Goal: Task Accomplishment & Management: Use online tool/utility

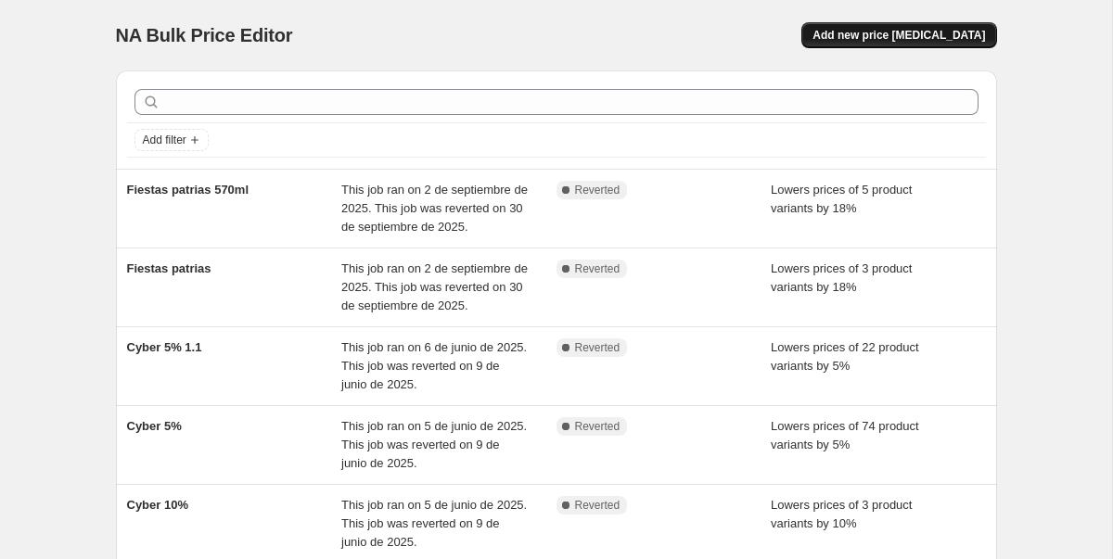
click at [918, 32] on span "Add new price [MEDICAL_DATA]" at bounding box center [899, 35] width 173 height 15
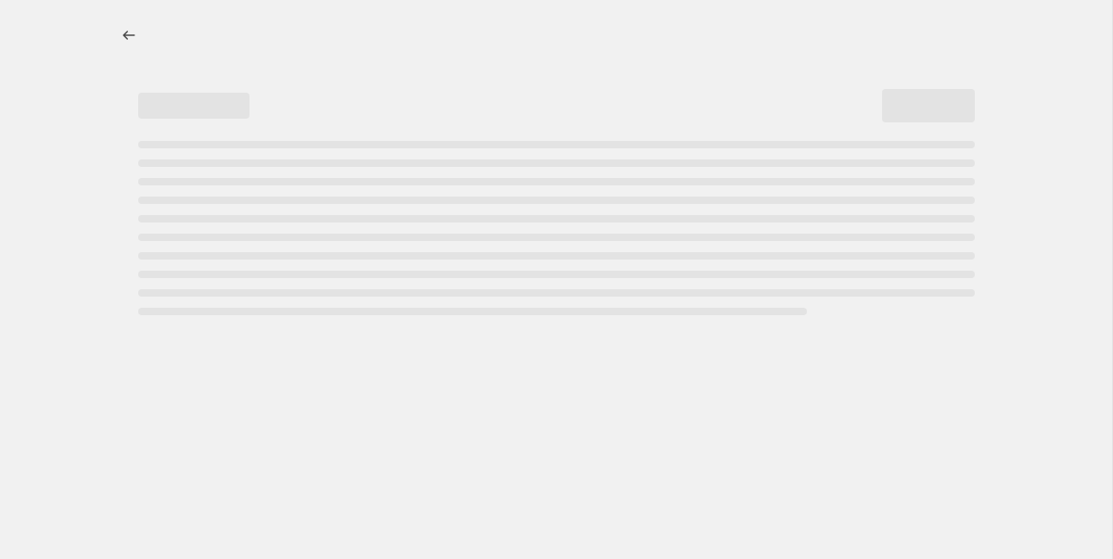
select select "percentage"
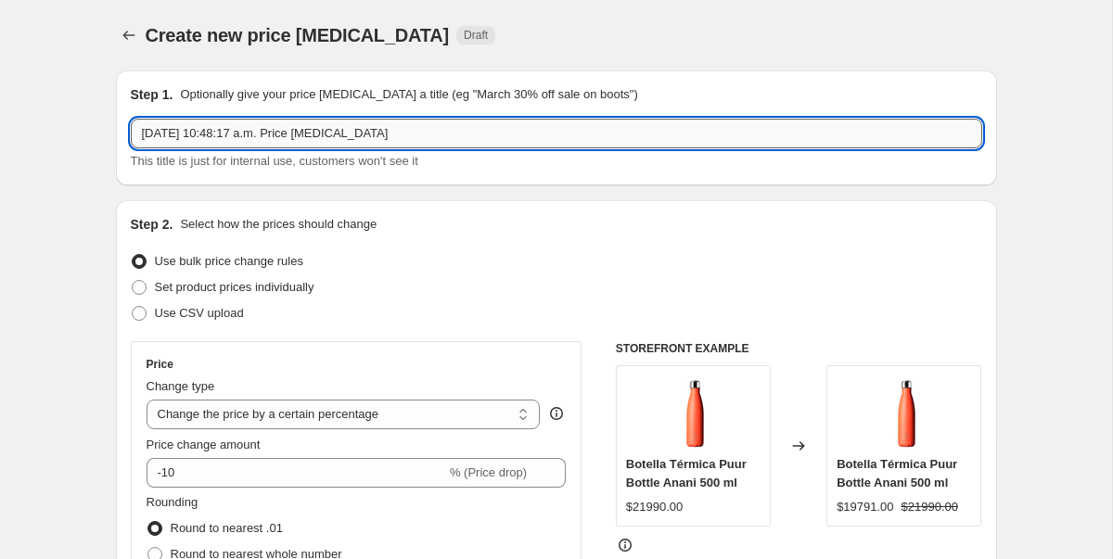
click at [364, 133] on input "[DATE] 10:48:17 a.m. Price [MEDICAL_DATA]" at bounding box center [557, 134] width 852 height 30
type input "p"
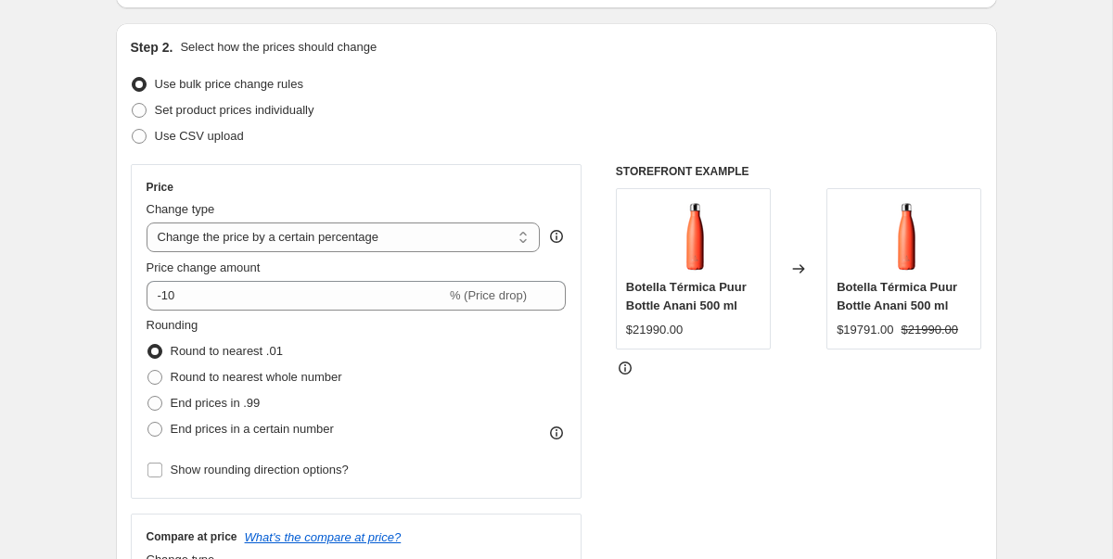
scroll to position [180, 0]
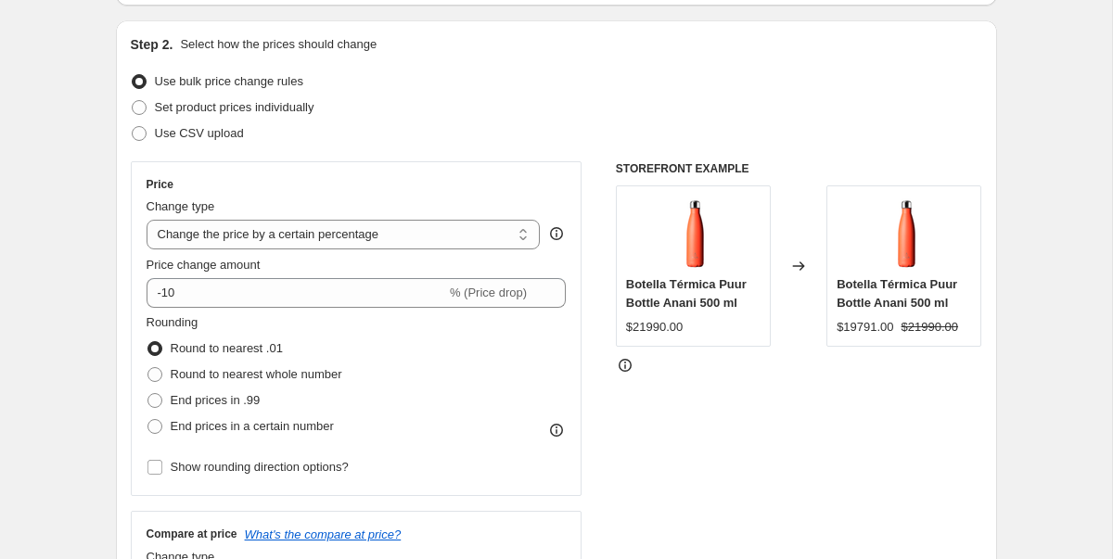
type input "prueba"
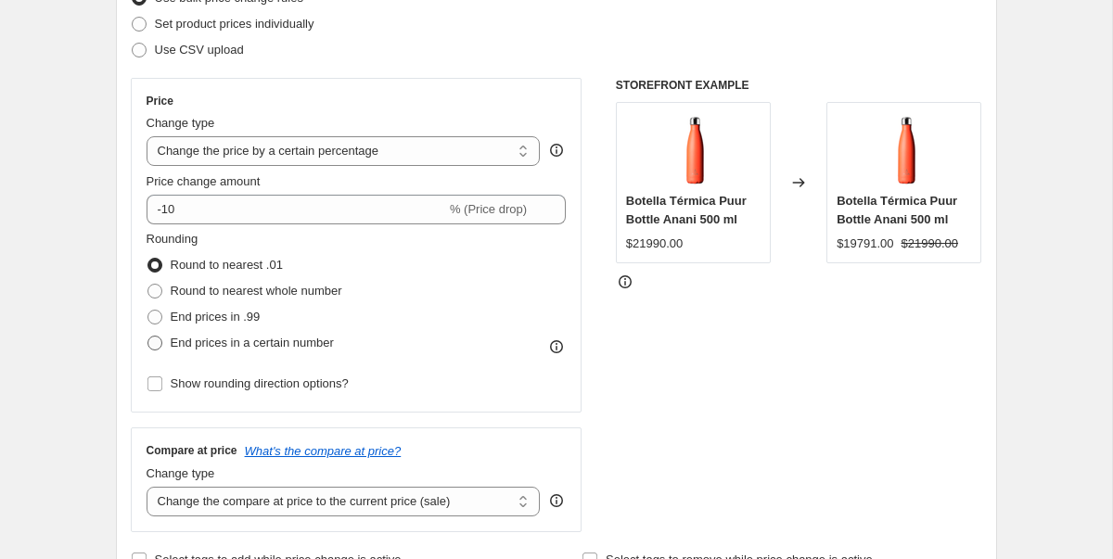
scroll to position [214, 0]
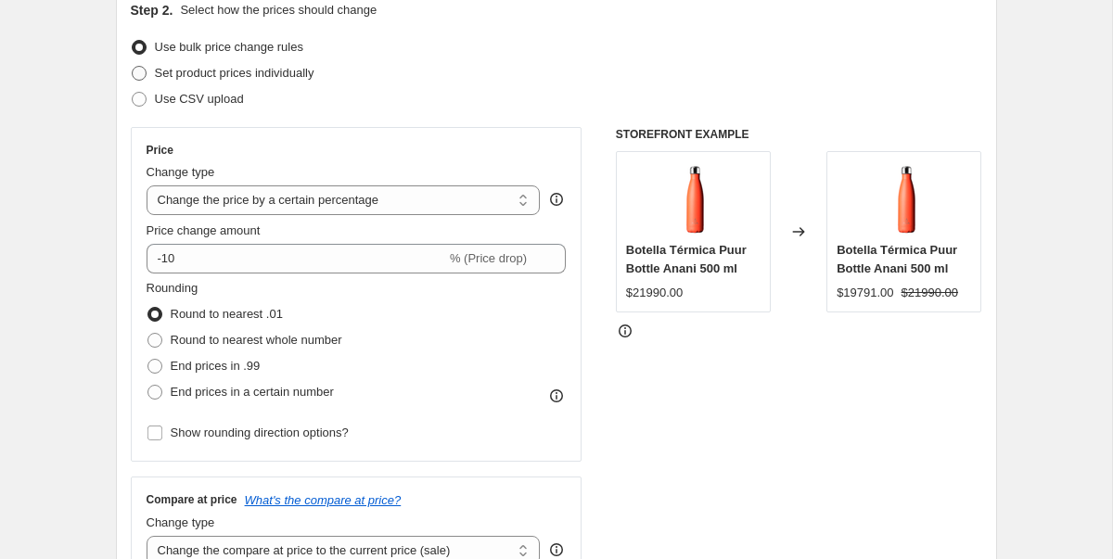
click at [143, 74] on span at bounding box center [139, 73] width 15 height 15
click at [133, 67] on input "Set product prices individually" at bounding box center [132, 66] width 1 height 1
radio input "true"
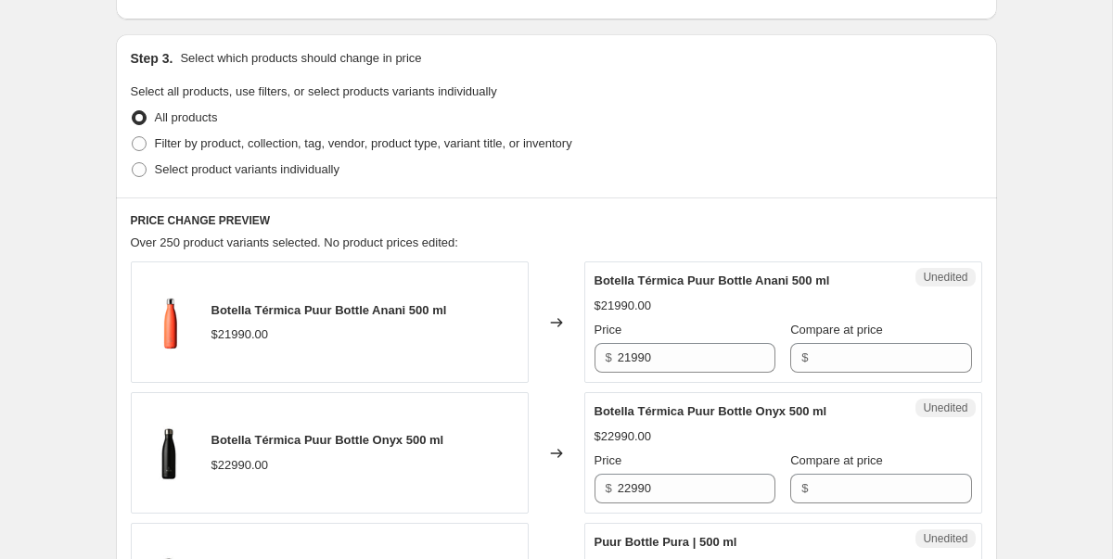
scroll to position [318, 0]
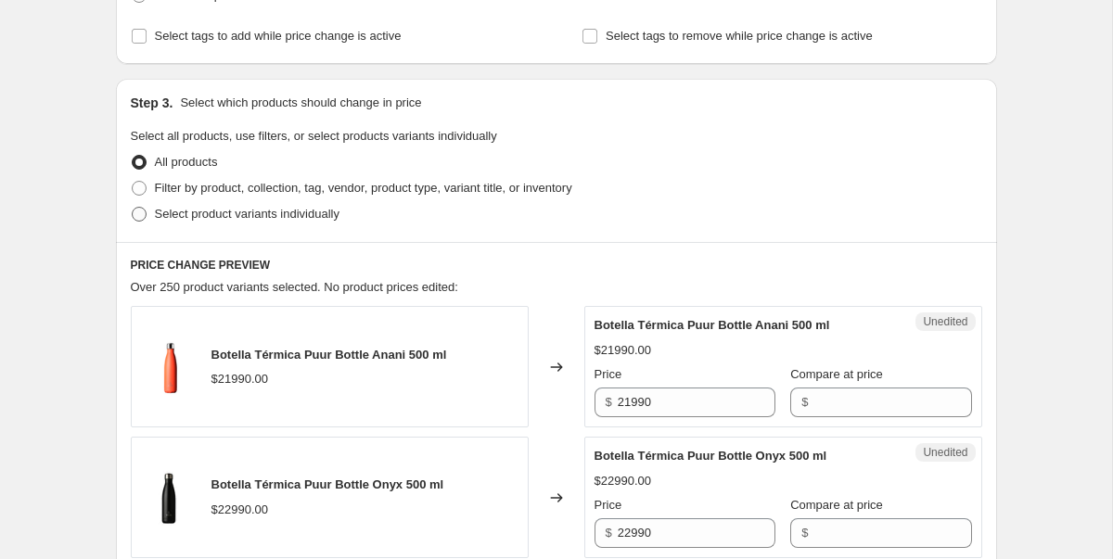
click at [147, 214] on label "Select product variants individually" at bounding box center [235, 214] width 209 height 26
click at [133, 208] on input "Select product variants individually" at bounding box center [132, 207] width 1 height 1
radio input "true"
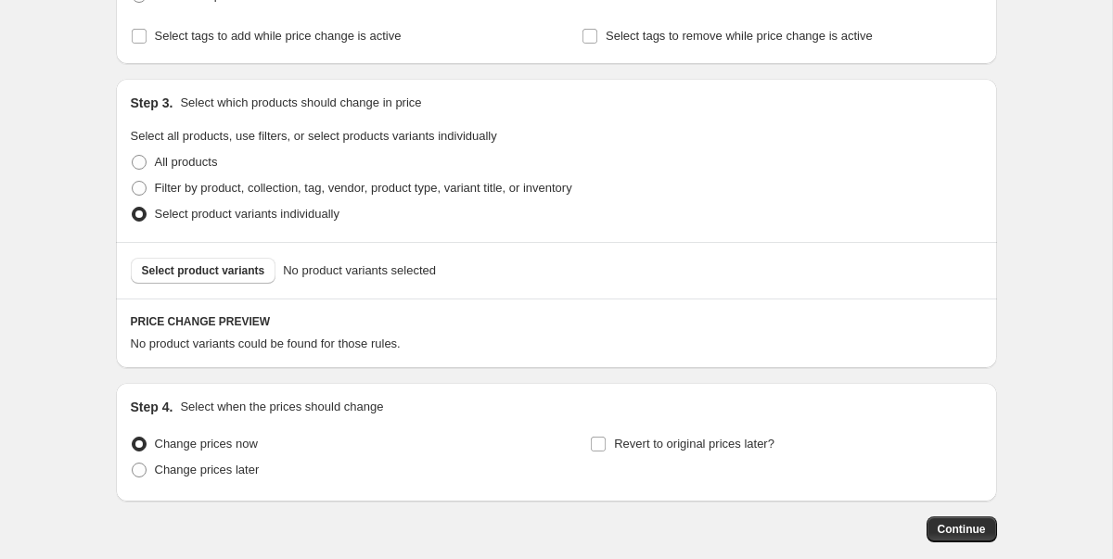
scroll to position [415, 0]
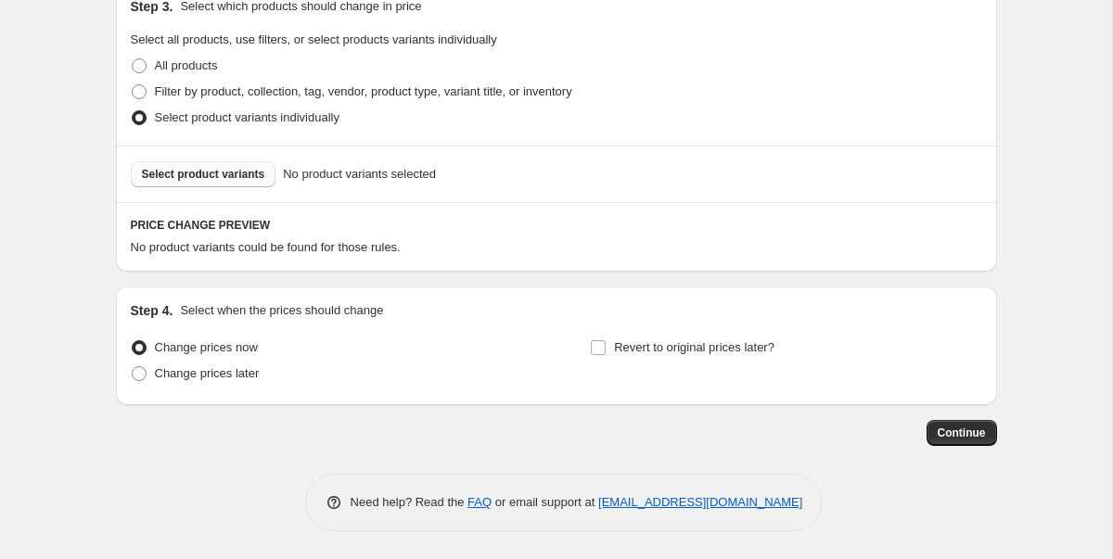
click at [216, 183] on button "Select product variants" at bounding box center [204, 174] width 146 height 26
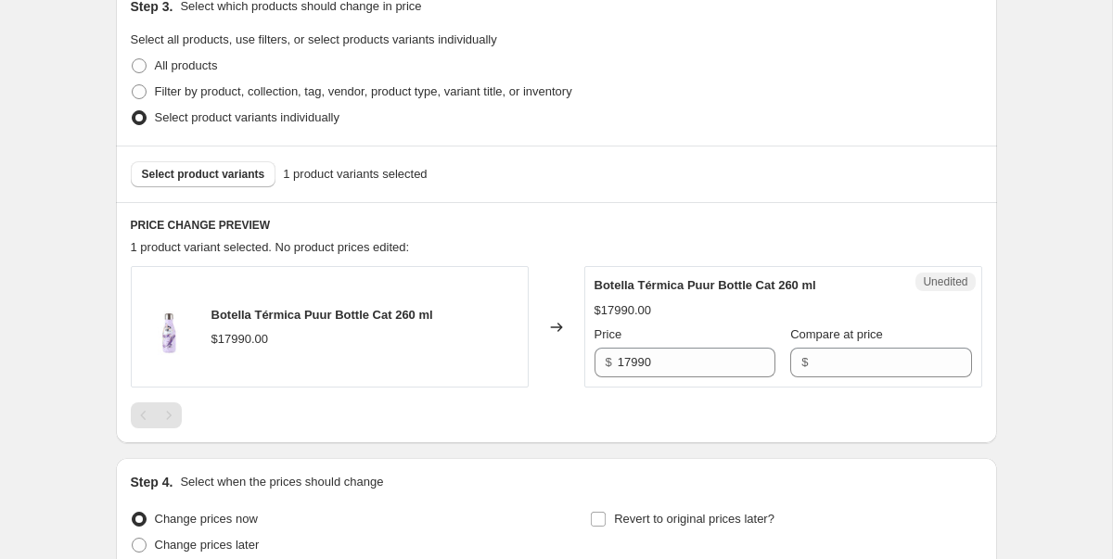
scroll to position [586, 0]
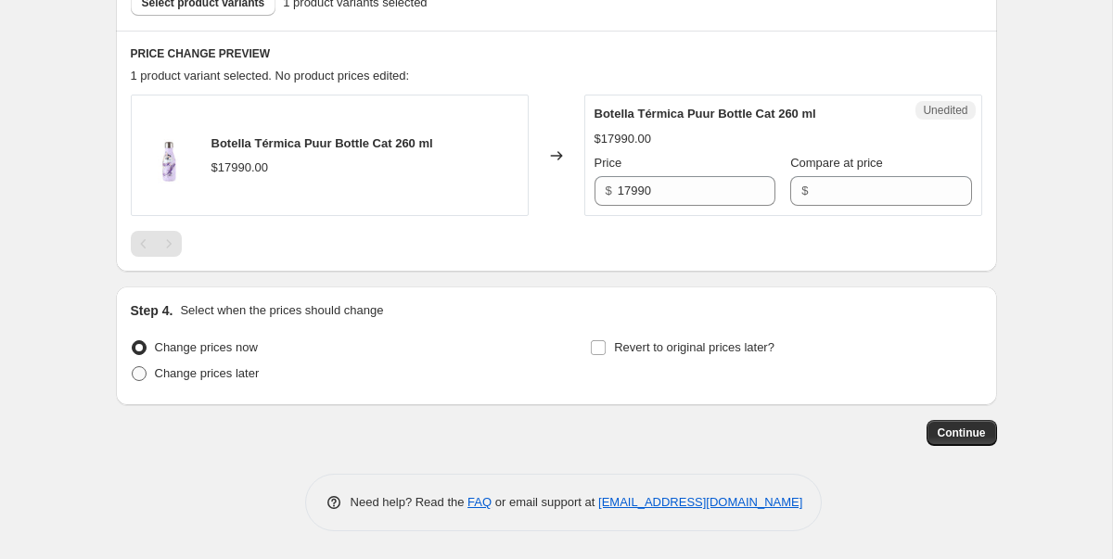
click at [241, 375] on span "Change prices later" at bounding box center [207, 373] width 105 height 14
click at [133, 367] on input "Change prices later" at bounding box center [132, 366] width 1 height 1
radio input "true"
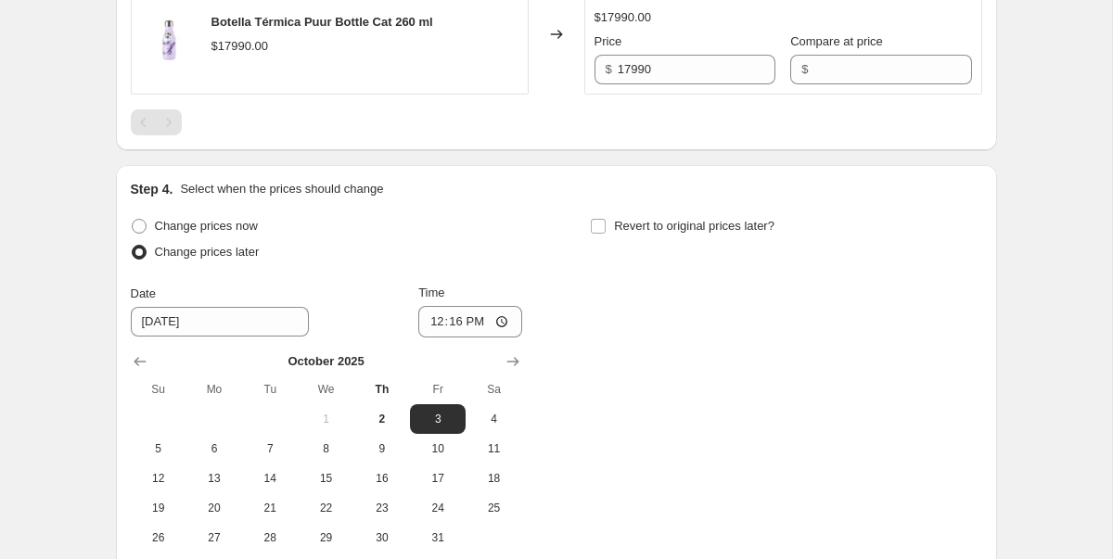
scroll to position [719, 0]
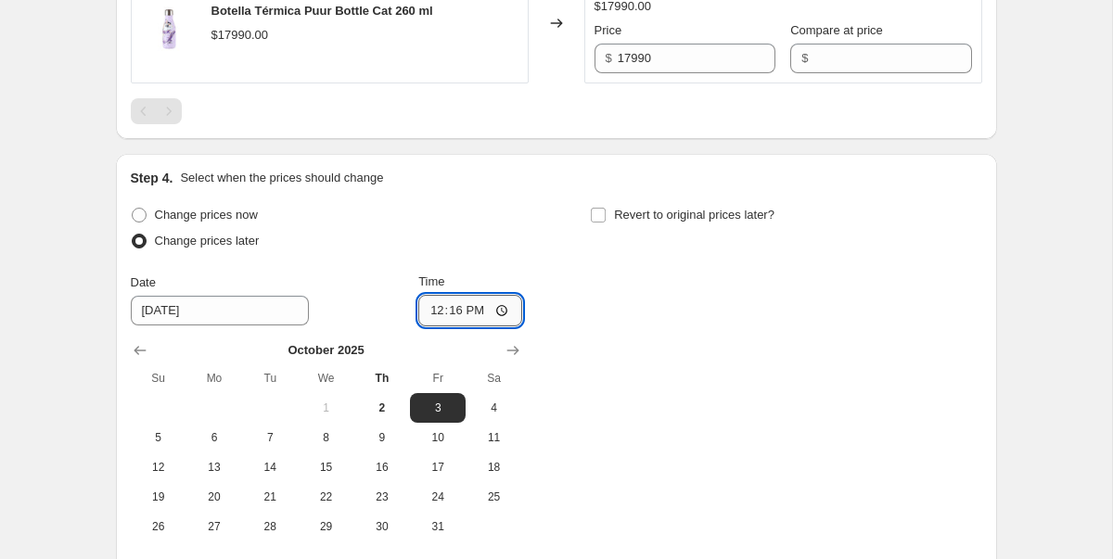
click at [481, 311] on input "12:16" at bounding box center [470, 311] width 104 height 32
click at [477, 311] on input "12:16" at bounding box center [470, 311] width 104 height 32
type input "12:25"
click at [189, 219] on span "Change prices now" at bounding box center [206, 215] width 103 height 14
click at [133, 209] on input "Change prices now" at bounding box center [132, 208] width 1 height 1
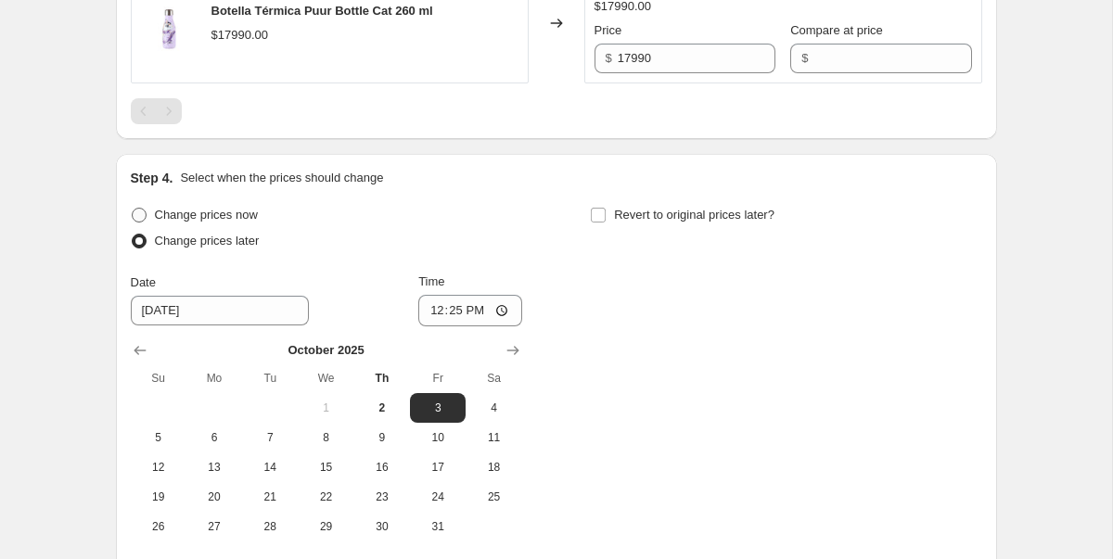
radio input "true"
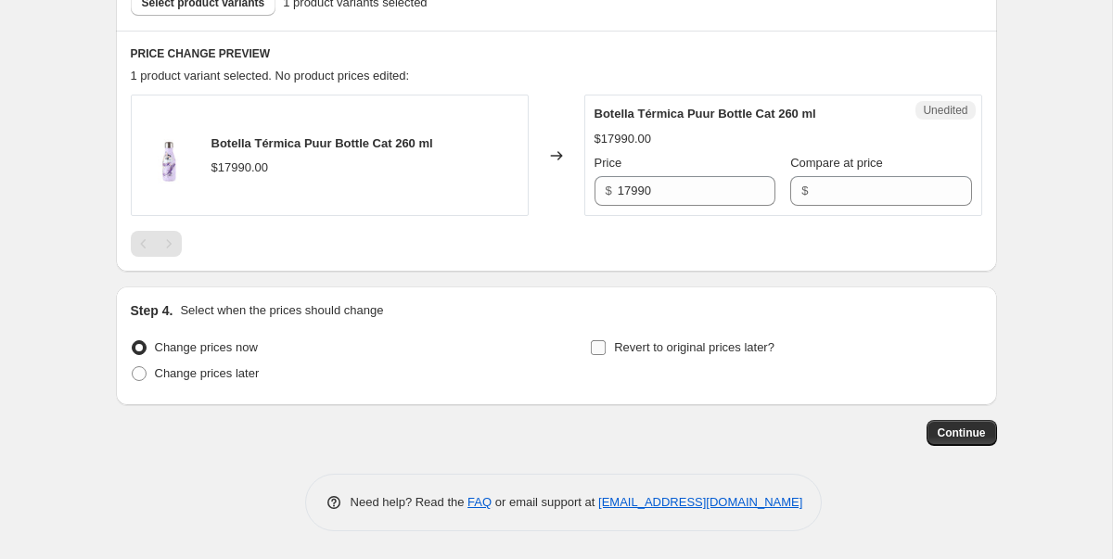
click at [622, 353] on span "Revert to original prices later?" at bounding box center [694, 347] width 160 height 14
click at [606, 353] on input "Revert to original prices later?" at bounding box center [598, 347] width 15 height 15
checkbox input "true"
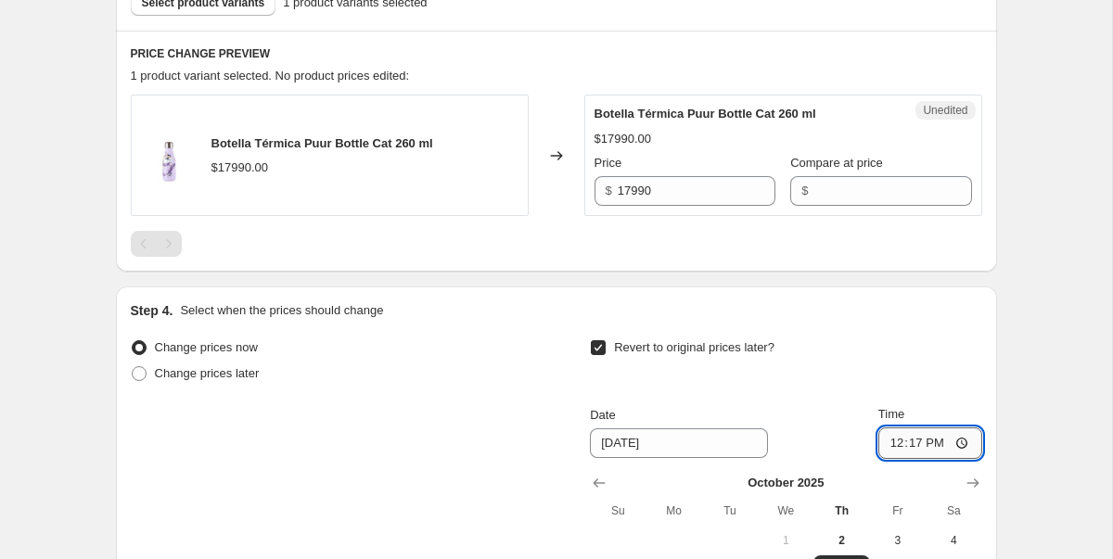
click at [939, 448] on input "12:17" at bounding box center [931, 444] width 104 height 32
type input "12:20"
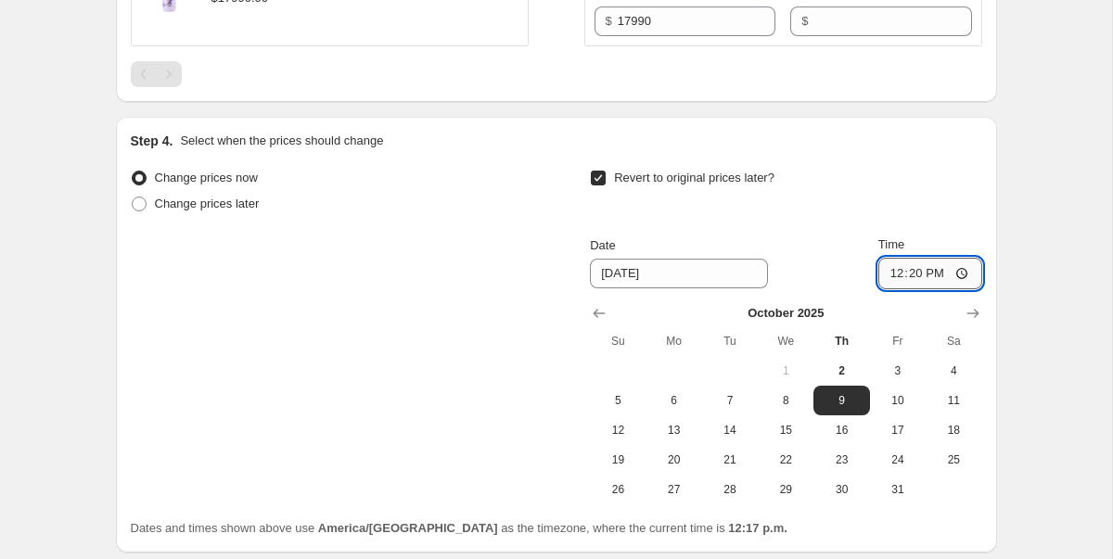
scroll to position [904, 0]
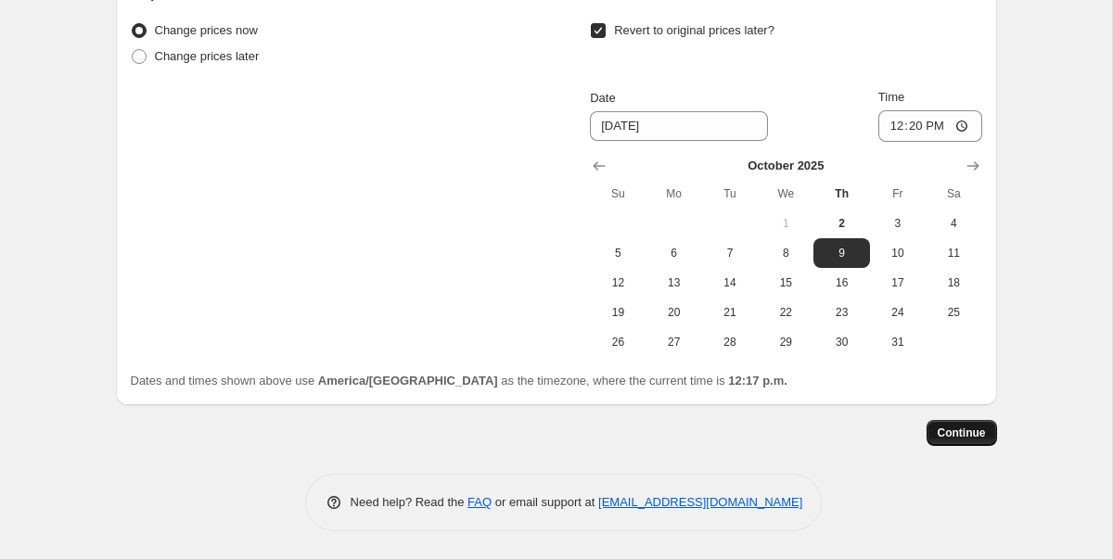
click at [943, 443] on button "Continue" at bounding box center [962, 433] width 71 height 26
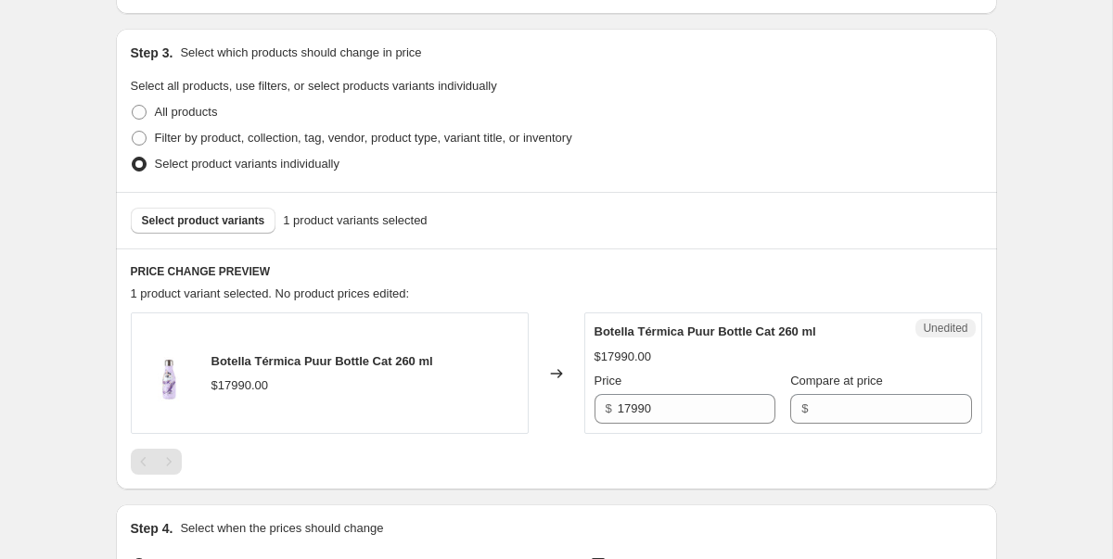
scroll to position [534, 0]
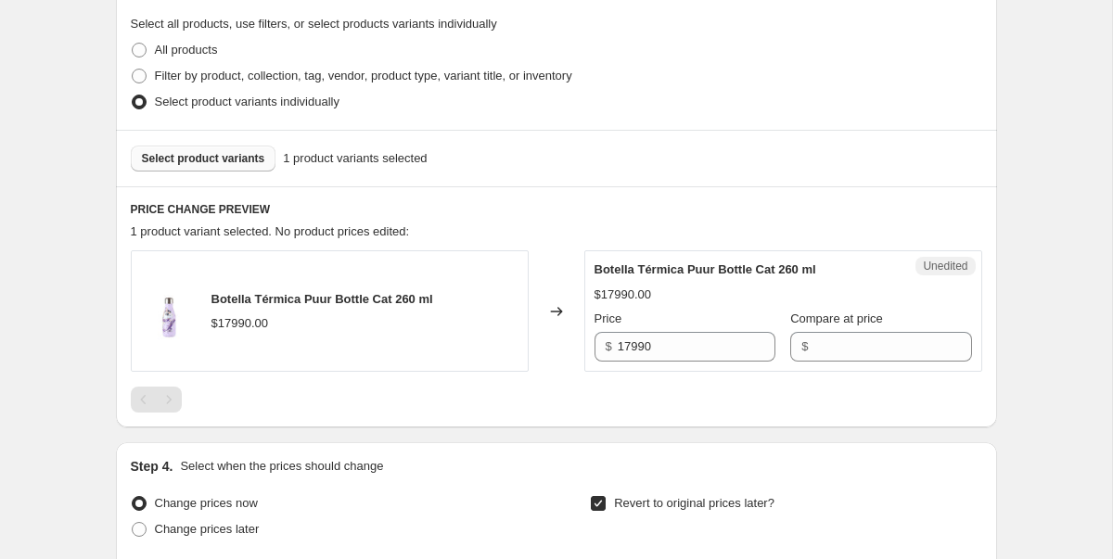
click at [237, 158] on span "Select product variants" at bounding box center [203, 158] width 123 height 15
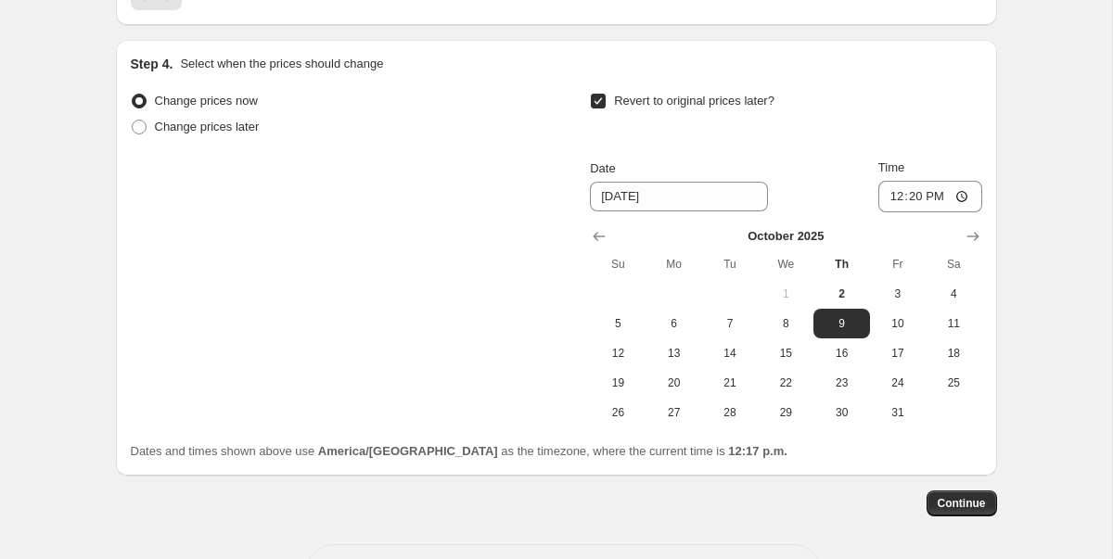
scroll to position [1053, 0]
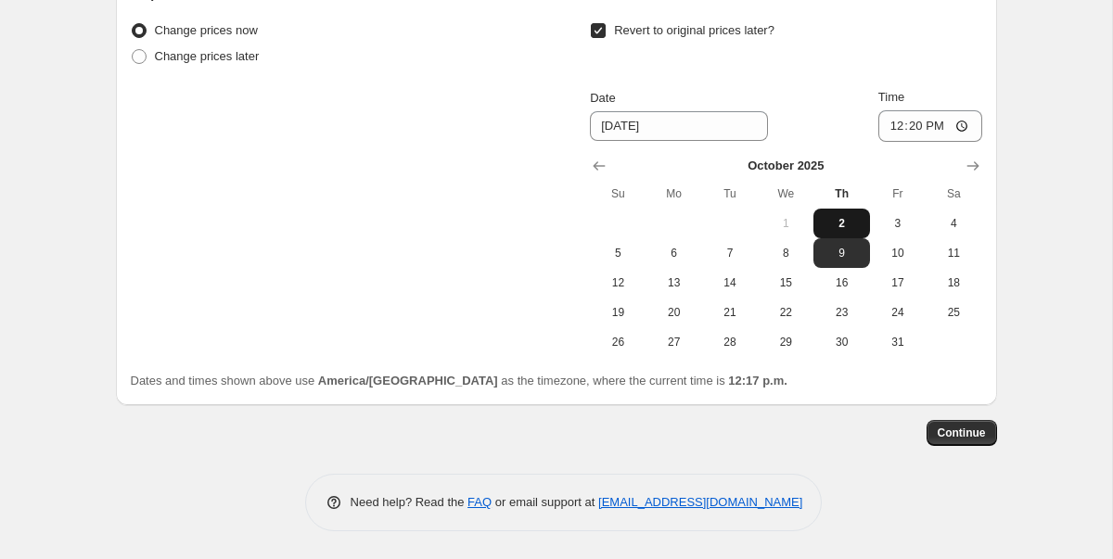
click at [842, 225] on span "2" at bounding box center [841, 223] width 41 height 15
type input "[DATE]"
click at [941, 425] on button "Continue" at bounding box center [962, 433] width 71 height 26
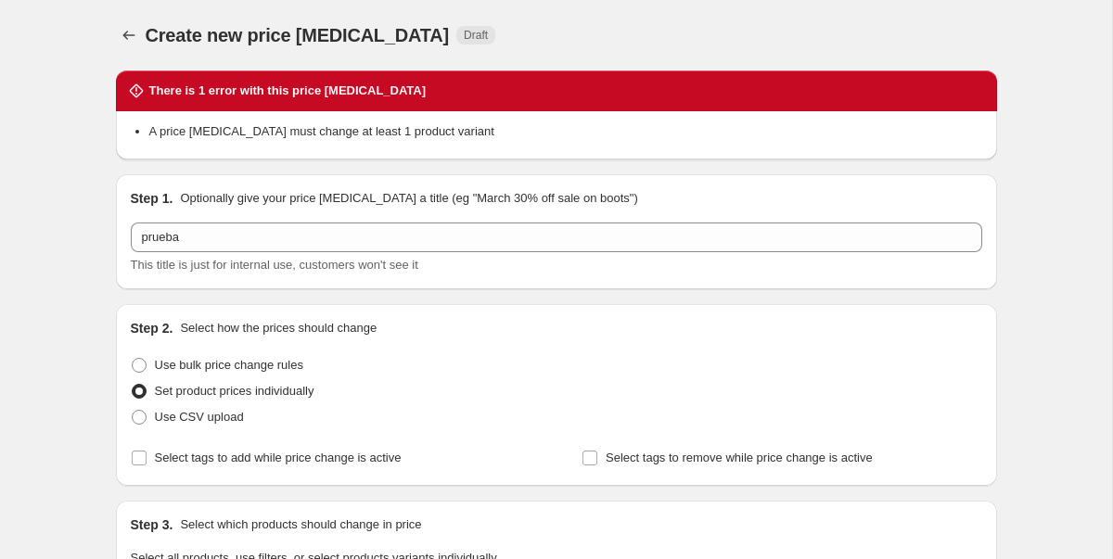
scroll to position [1157, 0]
